Goal: Task Accomplishment & Management: Complete application form

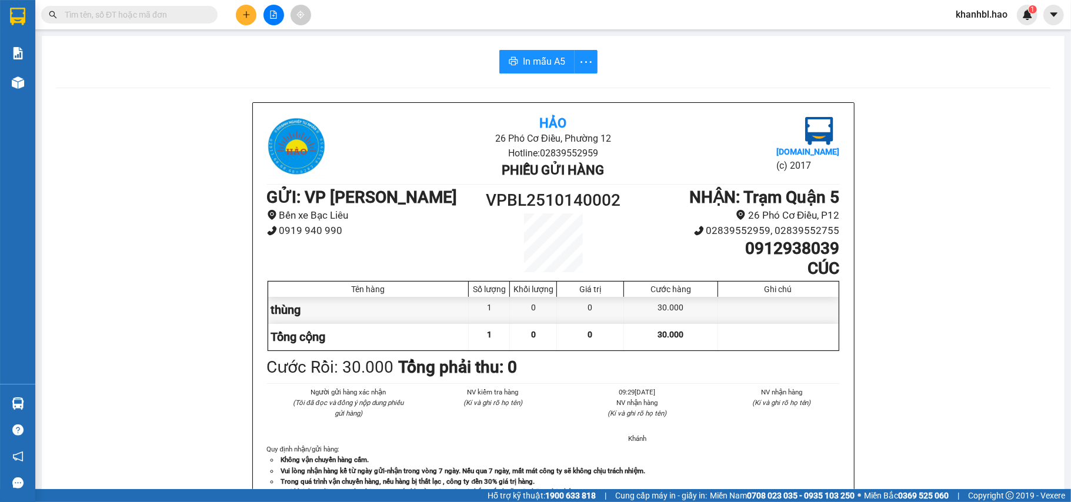
click at [245, 11] on icon "plus" at bounding box center [246, 15] width 8 height 8
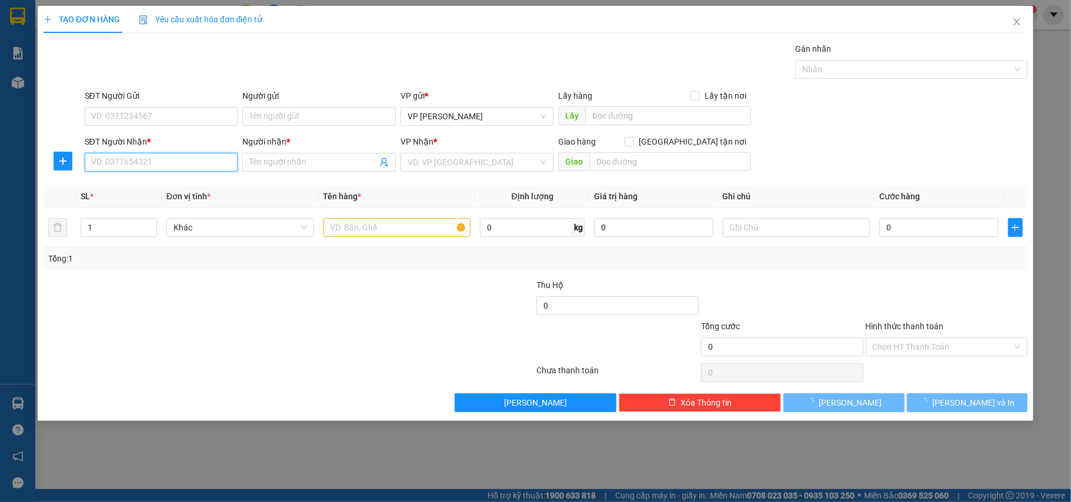
click at [196, 158] on input "SĐT Người Nhận *" at bounding box center [162, 162] width 154 height 19
type input "0913246391"
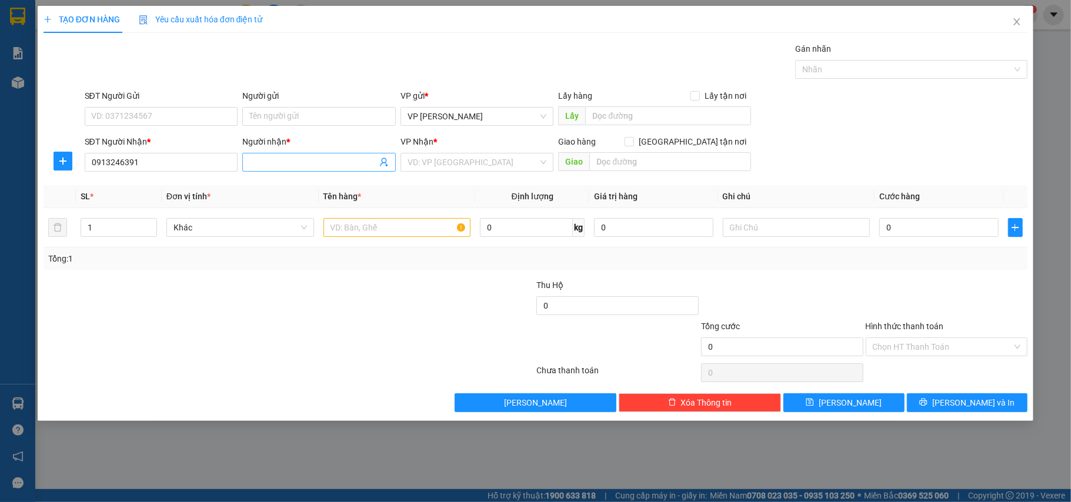
click at [340, 161] on input "Người nhận *" at bounding box center [313, 162] width 128 height 13
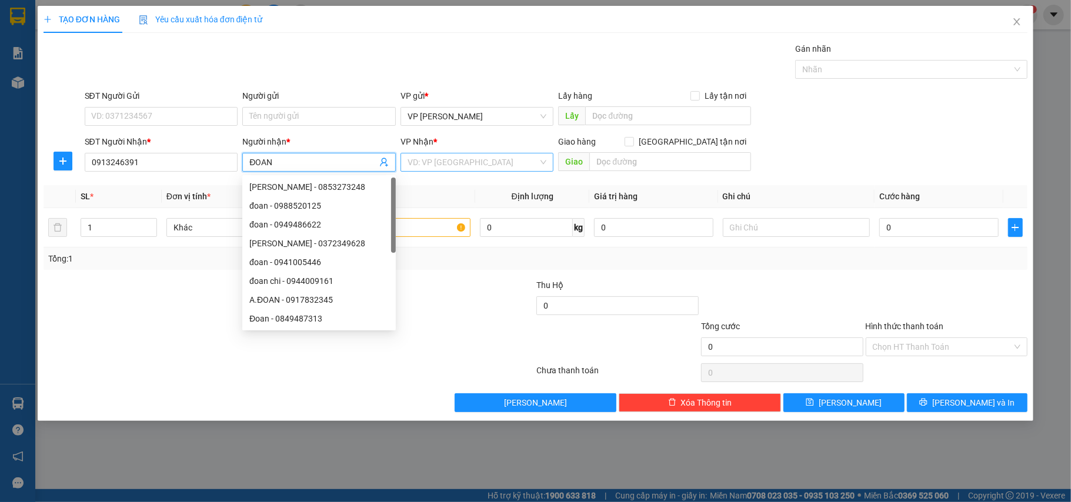
type input "ĐOAN"
click at [445, 162] on input "search" at bounding box center [473, 163] width 131 height 18
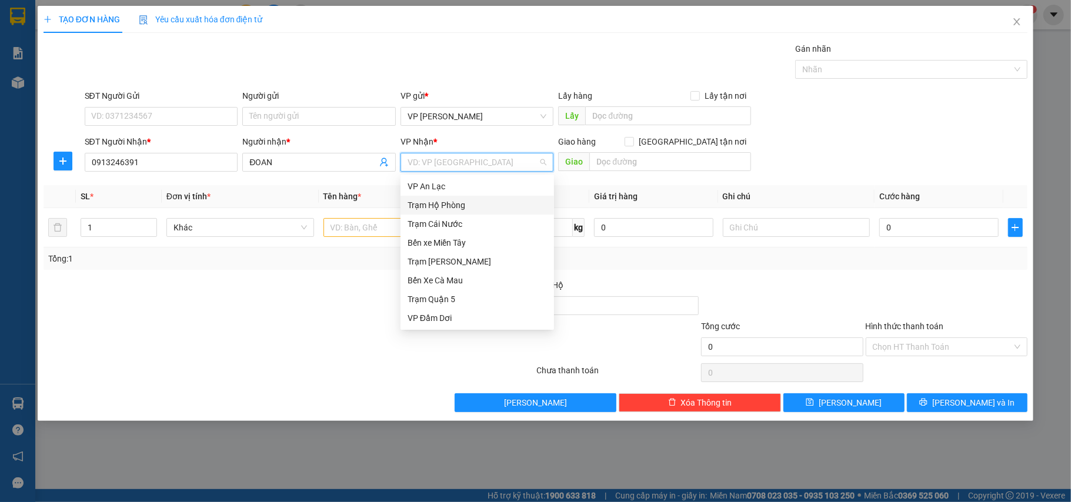
click at [455, 211] on div "Trạm Hộ Phòng" at bounding box center [477, 205] width 139 height 13
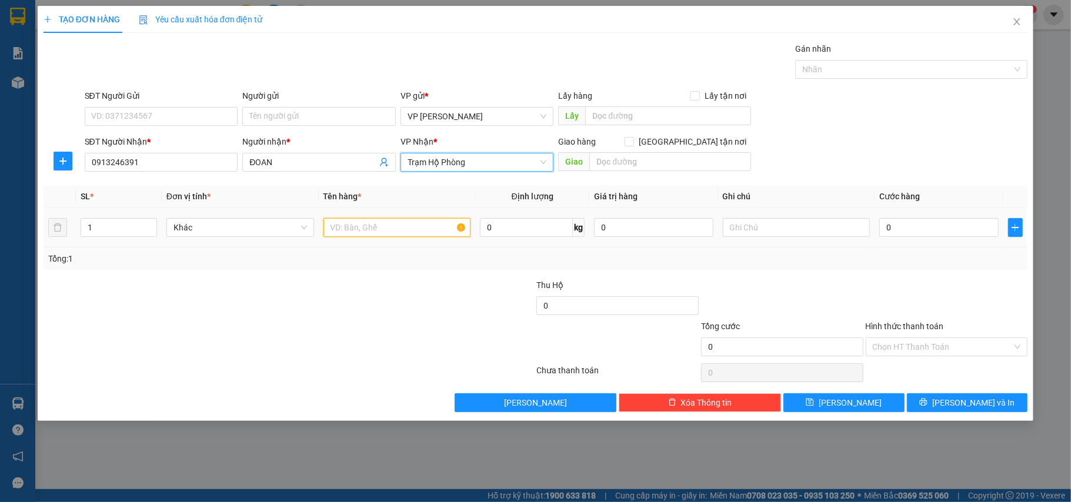
click at [412, 221] on input "text" at bounding box center [398, 227] width 148 height 19
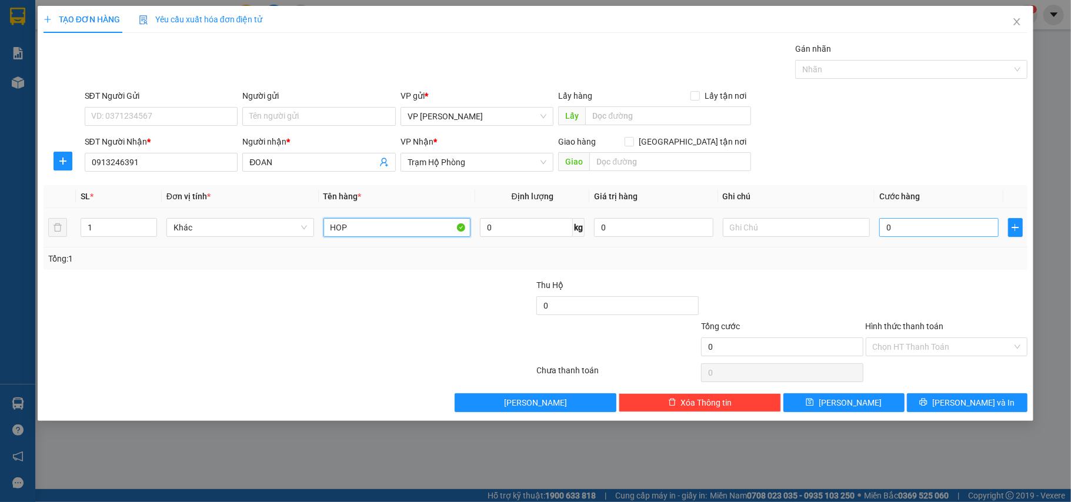
type input "HOP"
click at [942, 232] on input "0" at bounding box center [939, 227] width 119 height 19
type input "005"
type input "5"
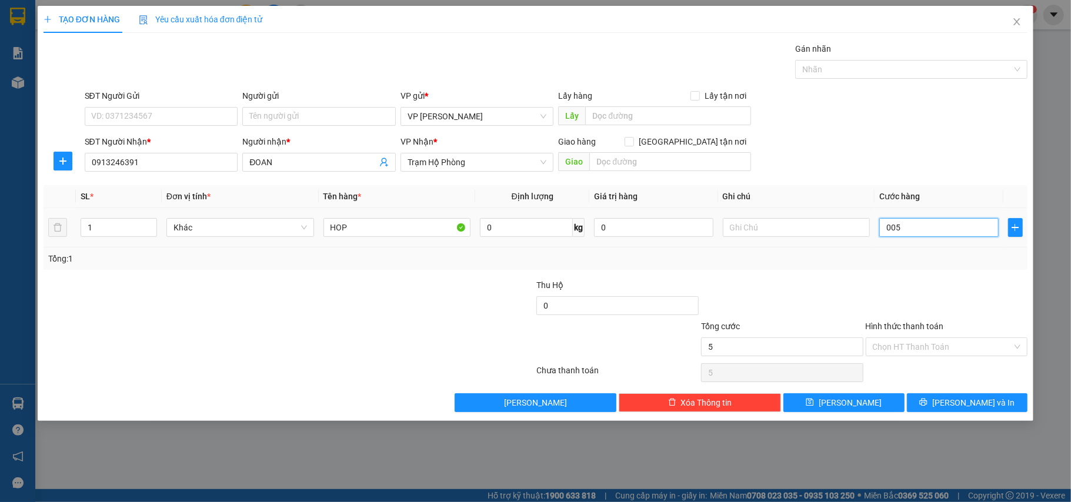
type input "0.050"
type input "50"
click at [964, 409] on span "[PERSON_NAME] và In" at bounding box center [973, 403] width 82 height 13
type input "50.000"
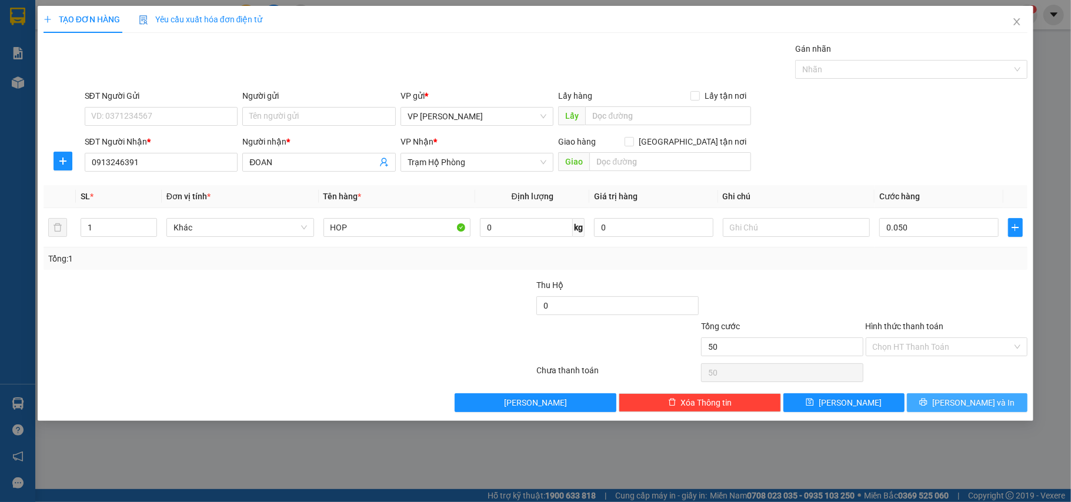
type input "50.000"
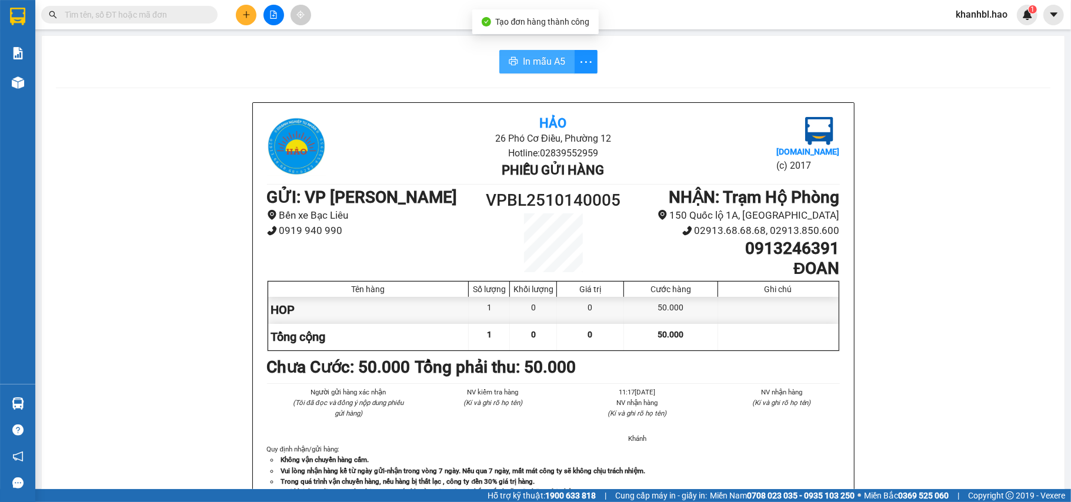
click at [499, 62] on button "In mẫu A5" at bounding box center [536, 62] width 75 height 24
click at [248, 12] on icon "plus" at bounding box center [246, 15] width 8 height 8
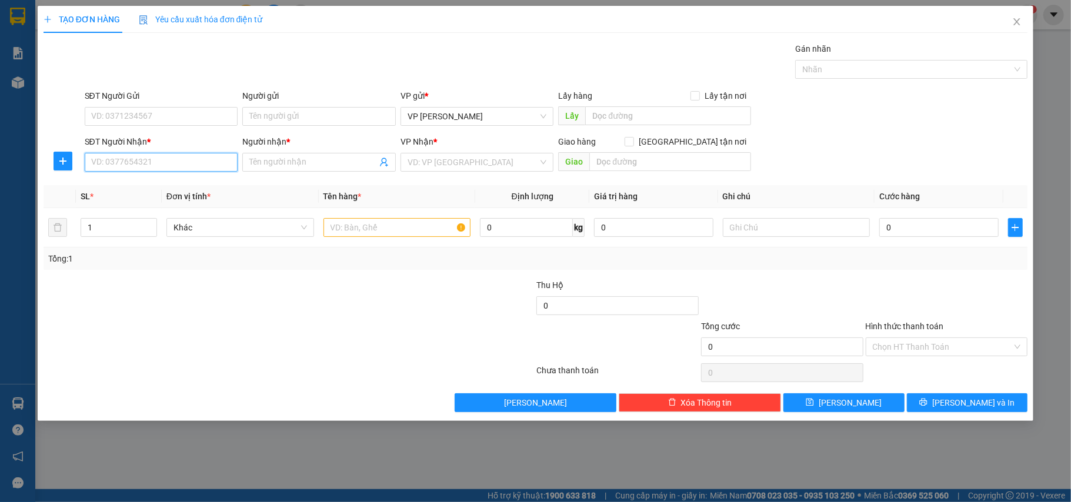
click at [191, 159] on input "SĐT Người Nhận *" at bounding box center [162, 162] width 154 height 19
drag, startPoint x: 125, startPoint y: 186, endPoint x: 161, endPoint y: 196, distance: 38.0
click at [127, 186] on div "0788887839 - thảo" at bounding box center [161, 187] width 139 height 13
type input "0788887839"
type input "thảo"
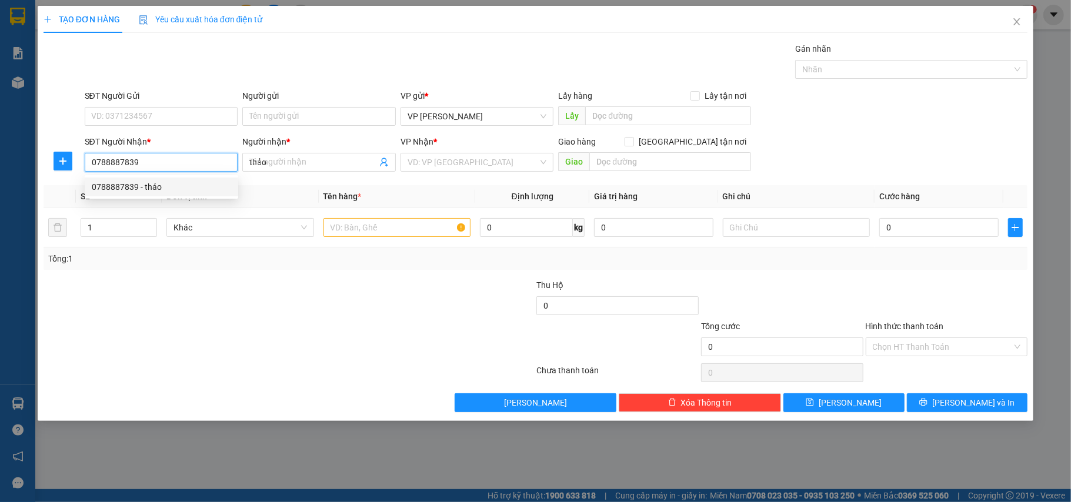
type input "150.000"
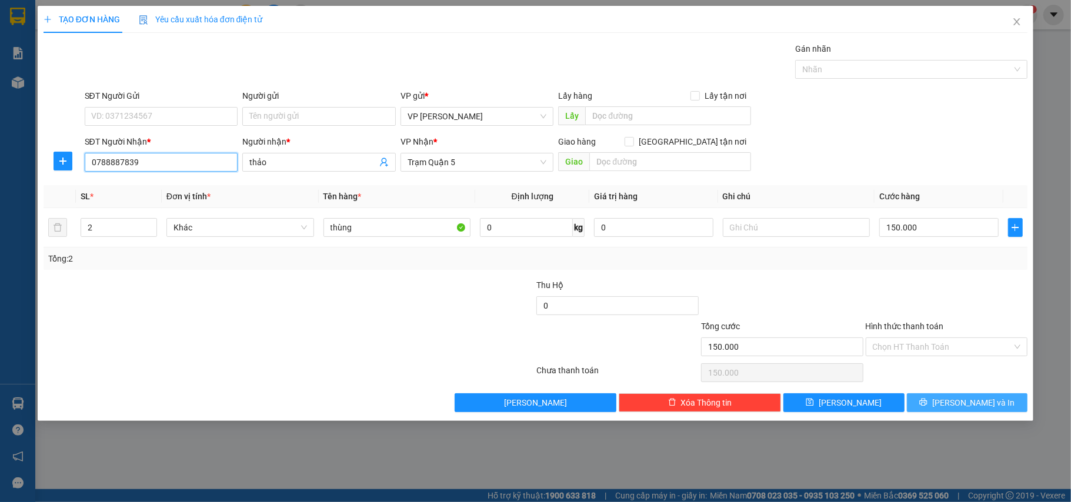
type input "0788887839"
click at [956, 396] on button "[PERSON_NAME] và In" at bounding box center [967, 403] width 121 height 19
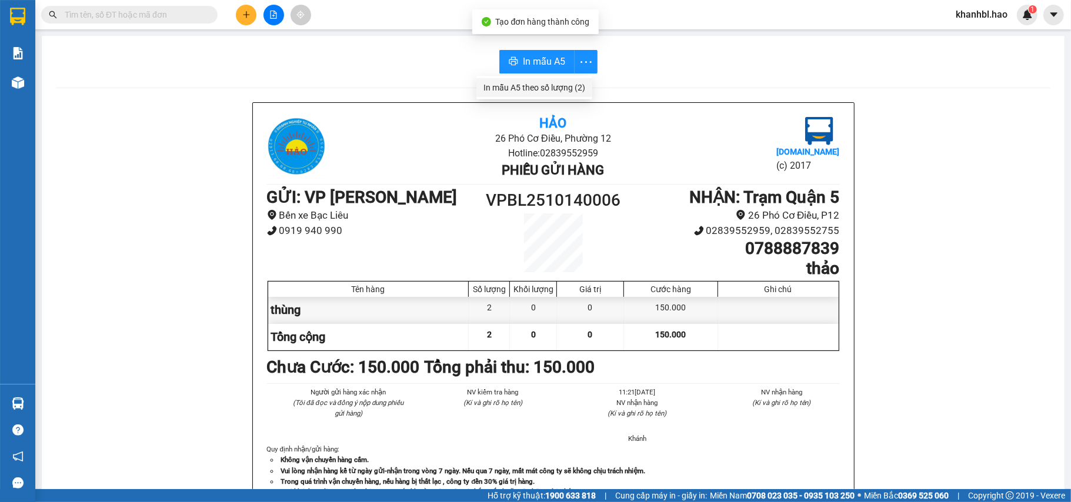
click at [571, 80] on li "In mẫu A5 theo số lượng (2)" at bounding box center [535, 87] width 116 height 19
click at [577, 85] on div "In mẫu A5 theo số lượng (2)" at bounding box center [535, 87] width 102 height 13
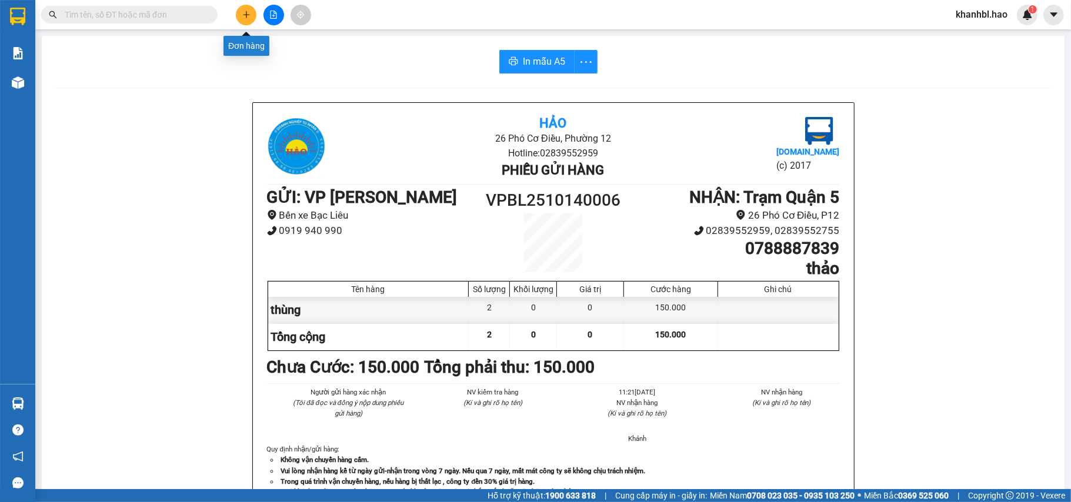
click at [248, 13] on icon "plus" at bounding box center [246, 15] width 8 height 8
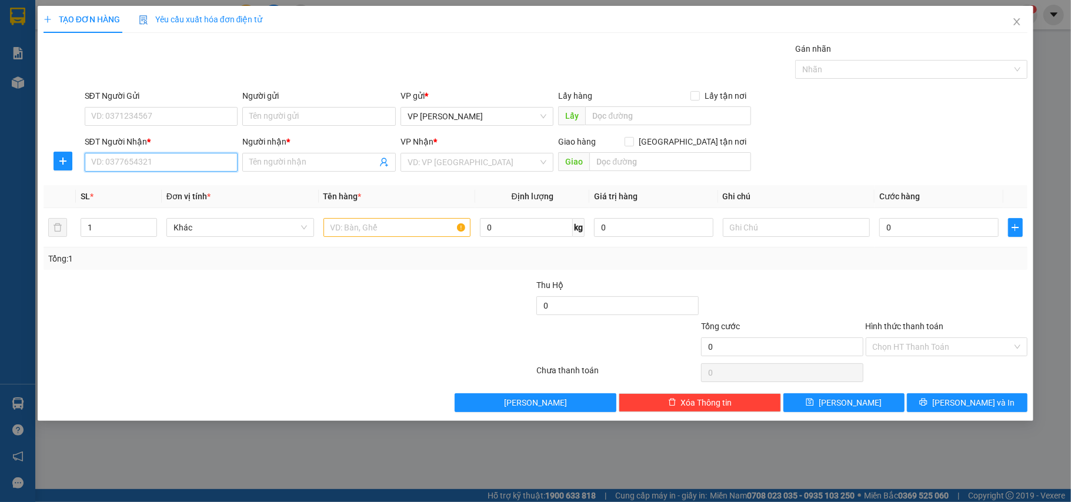
click at [198, 161] on input "SĐT Người Nhận *" at bounding box center [162, 162] width 154 height 19
drag, startPoint x: 129, startPoint y: 182, endPoint x: 135, endPoint y: 182, distance: 5.9
click at [130, 182] on div "0583193337 - vy" at bounding box center [161, 187] width 139 height 13
type input "0583193337"
type input "vy"
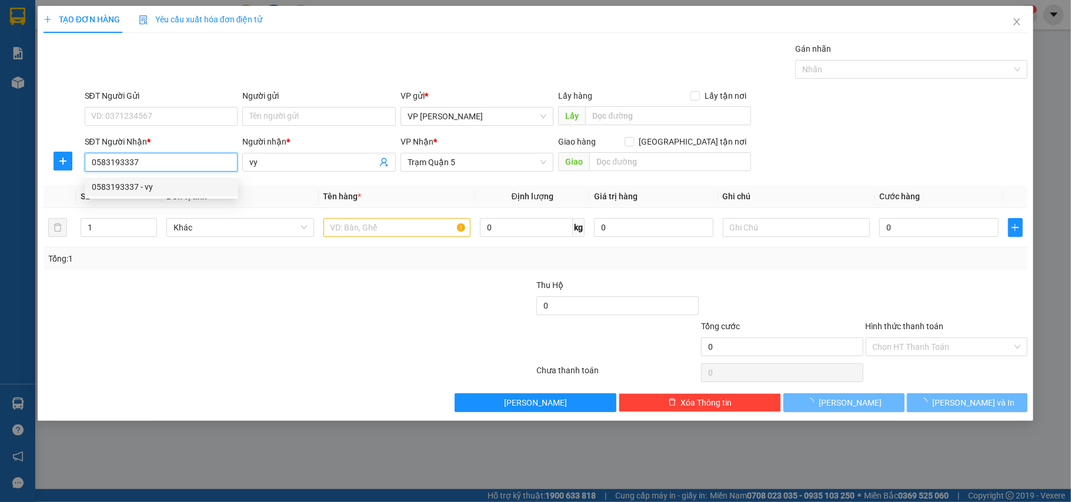
type input "30.000"
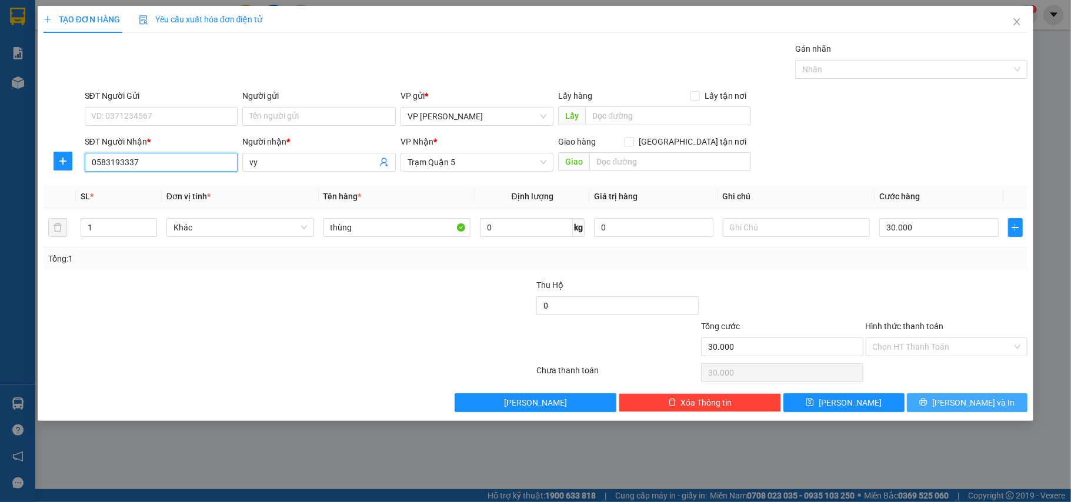
type input "0583193337"
drag, startPoint x: 975, startPoint y: 406, endPoint x: 975, endPoint y: 391, distance: 15.3
click at [975, 405] on span "[PERSON_NAME] và In" at bounding box center [973, 403] width 82 height 13
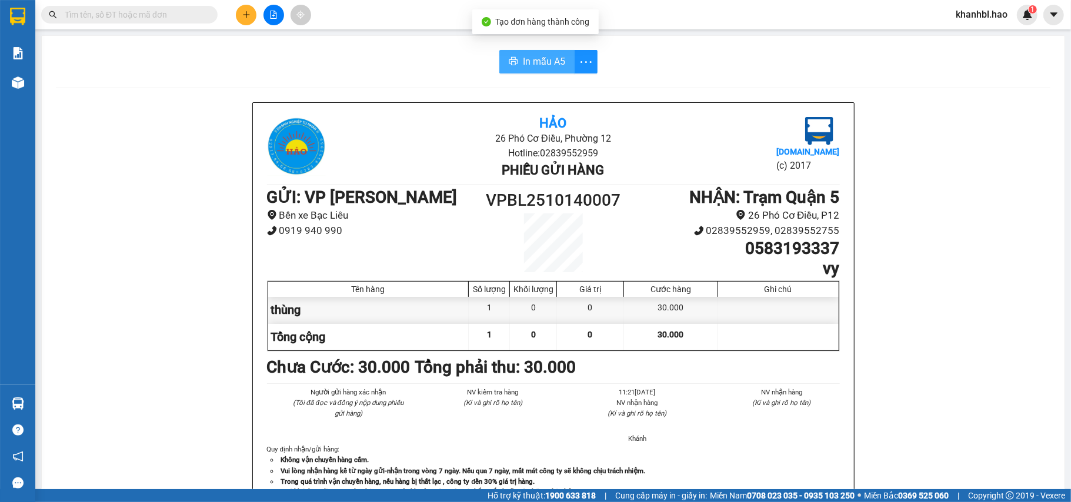
click at [542, 66] on span "In mẫu A5" at bounding box center [544, 61] width 42 height 15
